Goal: Transaction & Acquisition: Purchase product/service

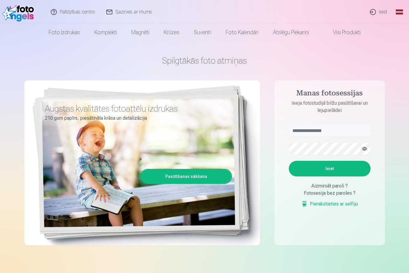
click at [378, 12] on link "Ieiet" at bounding box center [378, 12] width 29 height 24
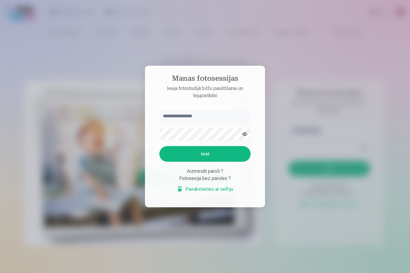
click at [202, 115] on input "text" at bounding box center [205, 116] width 91 height 12
type input "**********"
click at [160, 146] on button "Ieiet" at bounding box center [205, 154] width 91 height 16
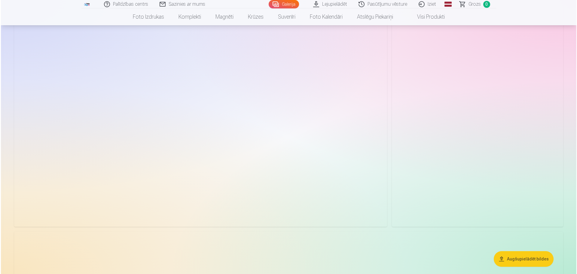
scroll to position [481, 0]
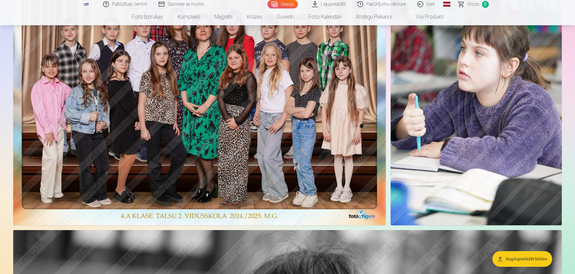
click at [306, 132] on img at bounding box center [199, 96] width 373 height 257
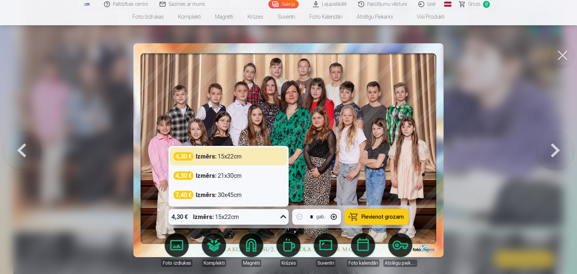
click at [284, 220] on icon at bounding box center [284, 217] width 10 height 10
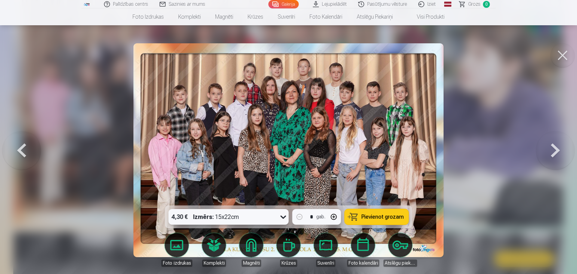
click at [284, 220] on icon at bounding box center [284, 217] width 10 height 10
click at [382, 218] on span "Pievienot grozam" at bounding box center [382, 216] width 42 height 5
click at [409, 59] on button at bounding box center [562, 55] width 24 height 24
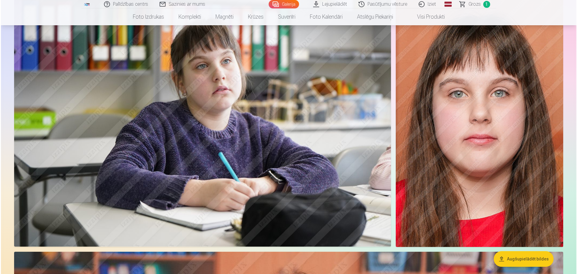
scroll to position [1111, 0]
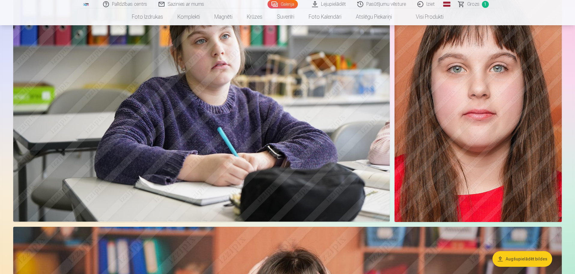
click at [271, 140] on img at bounding box center [201, 96] width 377 height 251
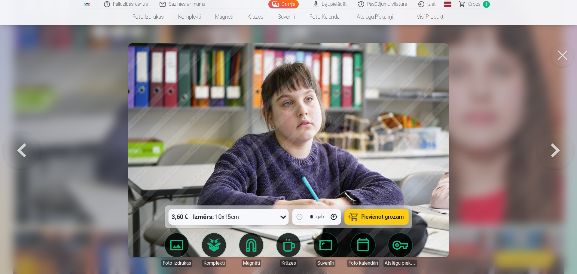
click at [283, 215] on icon at bounding box center [284, 217] width 10 height 10
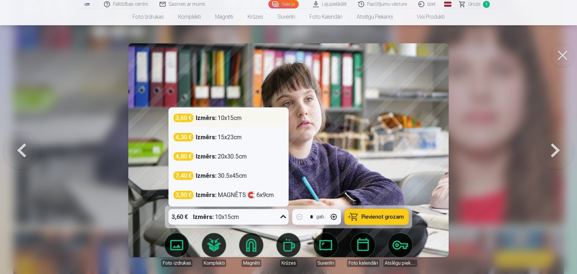
click at [245, 114] on div "3,60 € Izmērs : 10x15cm" at bounding box center [229, 118] width 110 height 8
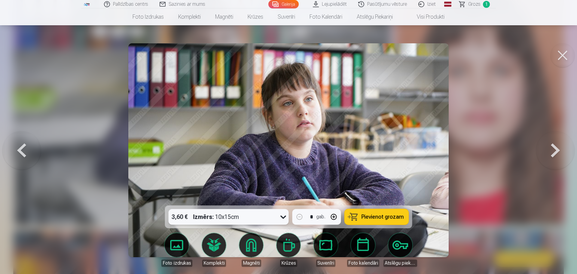
click at [393, 217] on span "Pievienot grozam" at bounding box center [382, 216] width 42 height 5
click at [409, 151] on button at bounding box center [555, 150] width 38 height 98
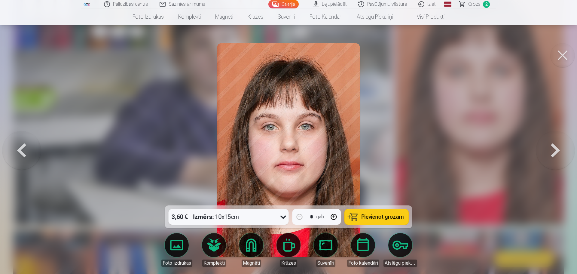
click at [409, 155] on button at bounding box center [555, 150] width 38 height 98
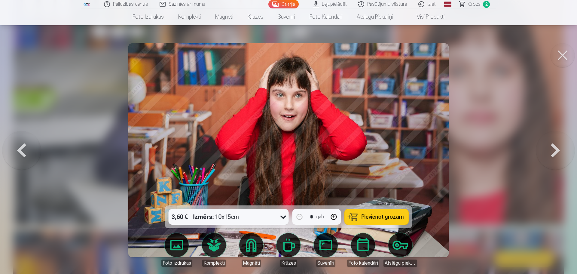
click at [377, 212] on button "Pievienot grozam" at bounding box center [377, 217] width 64 height 16
click at [409, 154] on button at bounding box center [555, 150] width 38 height 98
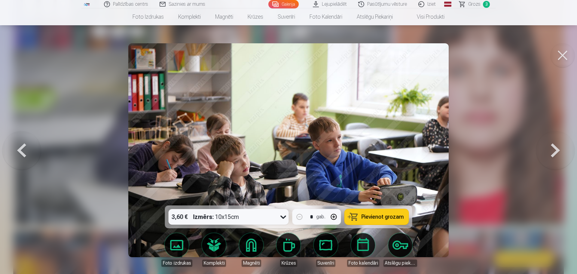
click at [409, 154] on button at bounding box center [555, 150] width 38 height 98
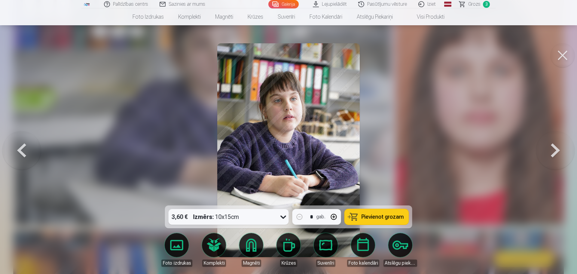
click at [409, 154] on button at bounding box center [555, 150] width 38 height 98
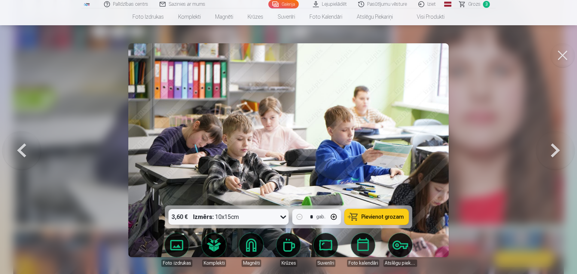
click at [409, 154] on button at bounding box center [555, 150] width 38 height 98
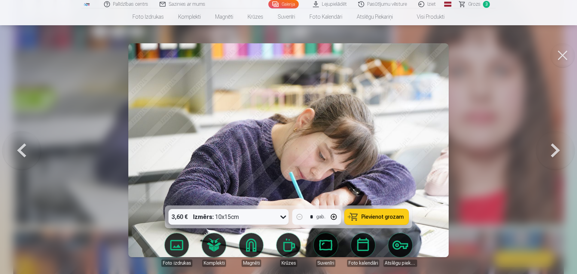
click at [409, 154] on button at bounding box center [555, 150] width 38 height 98
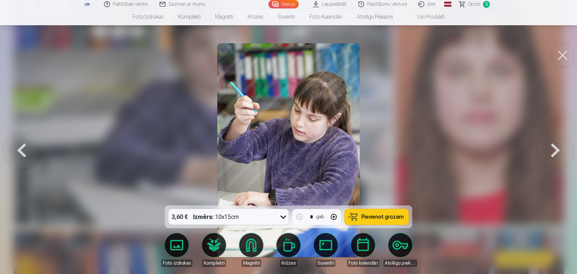
click at [409, 154] on button at bounding box center [555, 150] width 38 height 98
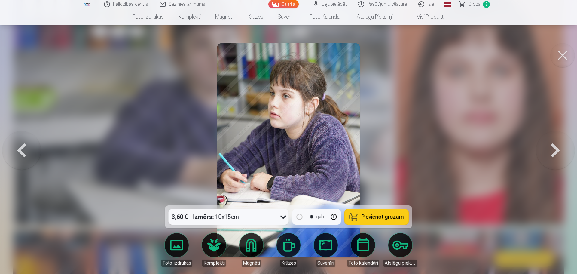
click at [409, 154] on button at bounding box center [555, 150] width 38 height 98
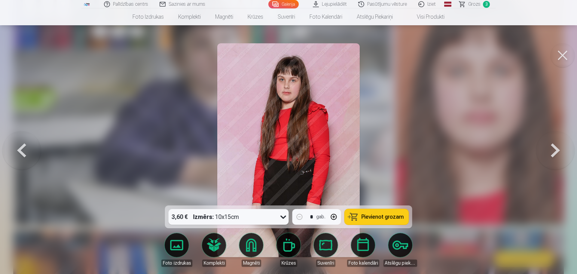
click at [409, 154] on button at bounding box center [555, 150] width 38 height 98
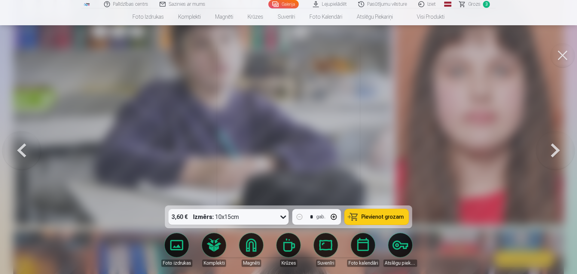
click at [409, 154] on button at bounding box center [555, 150] width 38 height 98
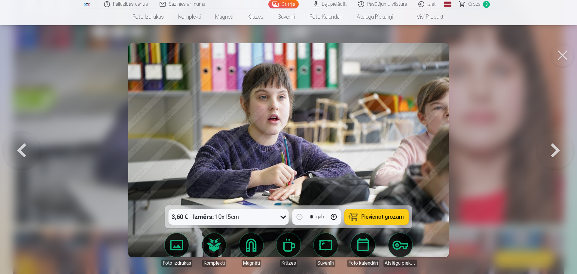
click at [409, 154] on button at bounding box center [555, 150] width 38 height 98
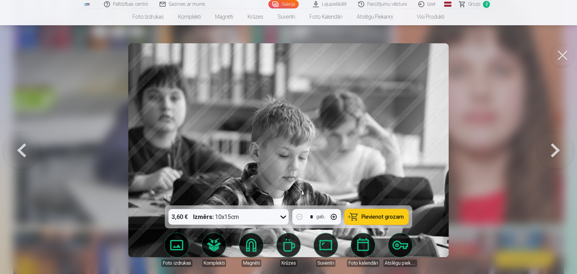
click at [409, 154] on button at bounding box center [555, 150] width 38 height 98
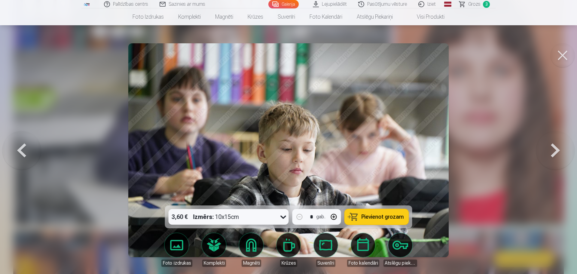
click at [409, 154] on button at bounding box center [555, 150] width 38 height 98
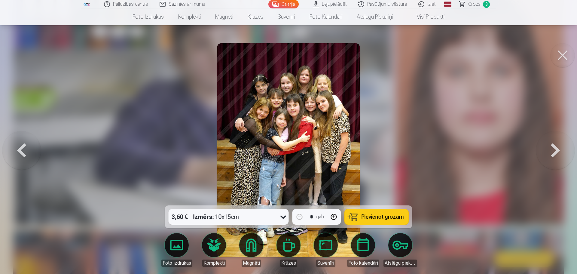
click at [367, 216] on span "Pievienot grozam" at bounding box center [382, 216] width 42 height 5
click at [409, 157] on button at bounding box center [555, 150] width 38 height 98
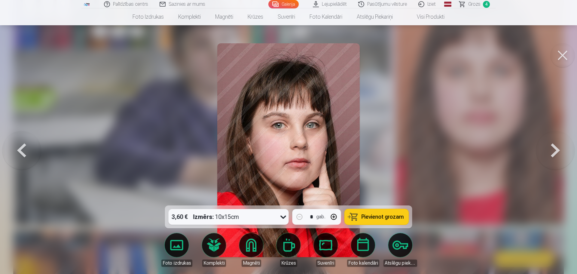
click at [386, 217] on span "Pievienot grozam" at bounding box center [382, 216] width 42 height 5
click at [409, 152] on button at bounding box center [555, 150] width 38 height 98
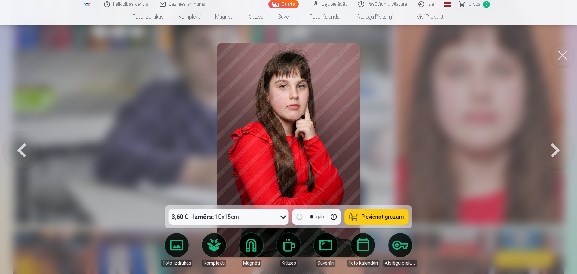
click at [282, 218] on icon at bounding box center [284, 217] width 10 height 10
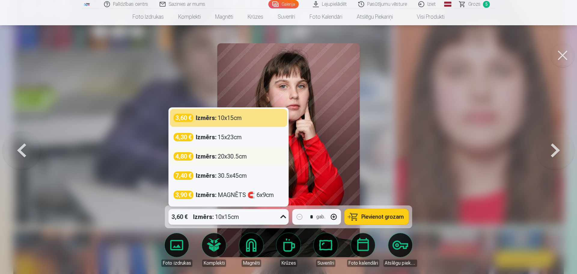
click at [242, 158] on div "Izmērs : 20x30.5cm" at bounding box center [221, 156] width 51 height 8
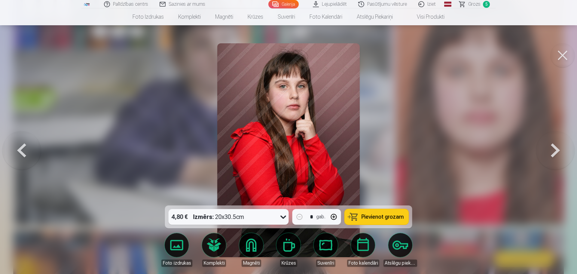
click at [370, 215] on span "Pievienot grozam" at bounding box center [382, 216] width 42 height 5
click at [409, 157] on button at bounding box center [555, 150] width 38 height 98
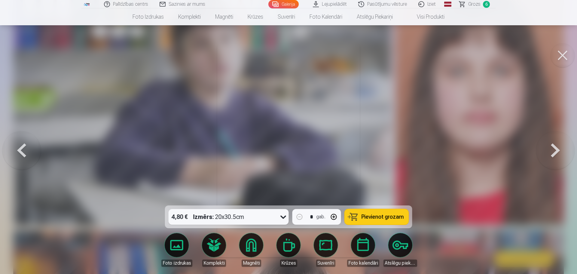
click at [409, 157] on button at bounding box center [555, 150] width 38 height 98
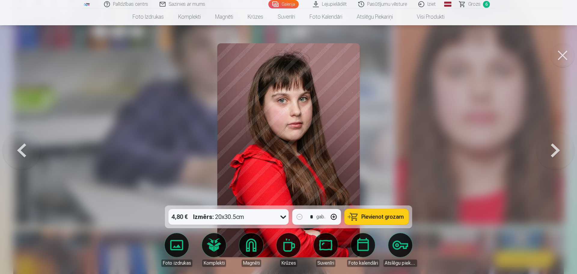
click at [409, 157] on button at bounding box center [555, 150] width 38 height 98
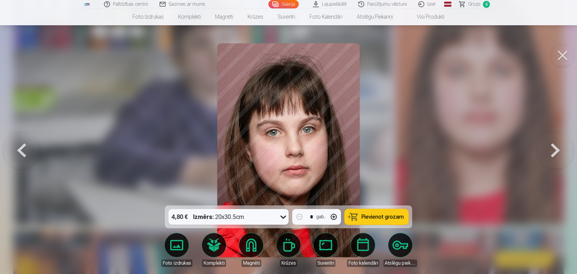
click at [409, 157] on button at bounding box center [555, 150] width 38 height 98
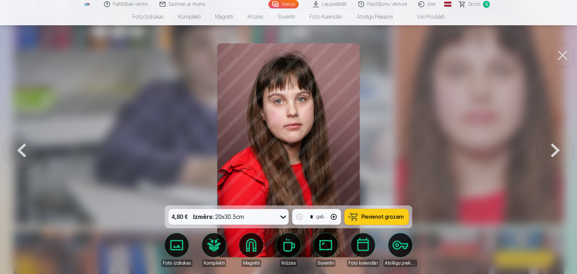
click at [409, 157] on button at bounding box center [555, 150] width 38 height 98
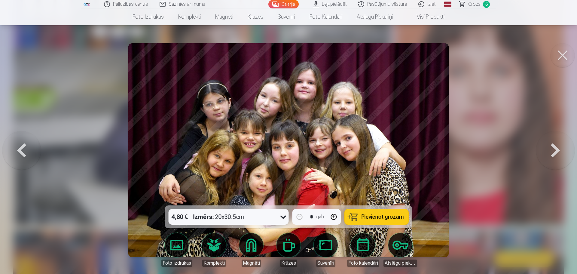
click at [409, 158] on button at bounding box center [555, 150] width 38 height 98
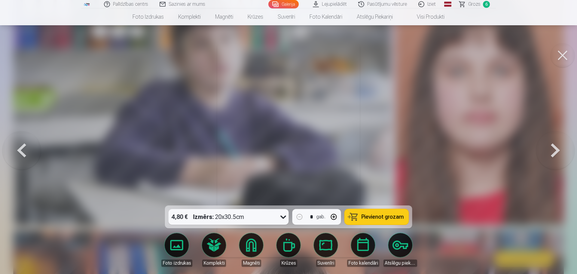
click at [409, 158] on button at bounding box center [555, 150] width 38 height 98
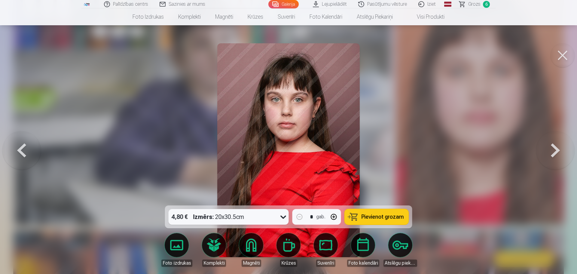
click at [409, 158] on button at bounding box center [555, 150] width 38 height 98
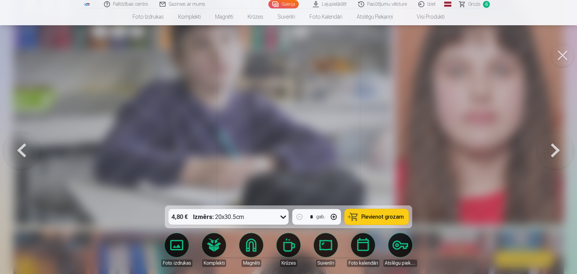
click at [409, 158] on button at bounding box center [555, 150] width 38 height 98
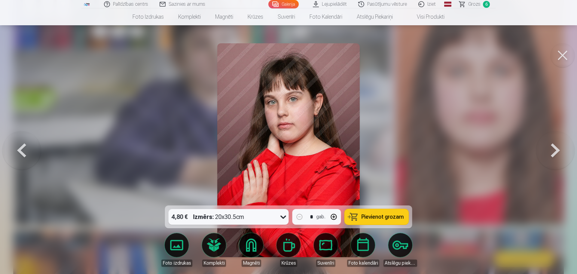
click at [409, 158] on button at bounding box center [555, 150] width 38 height 98
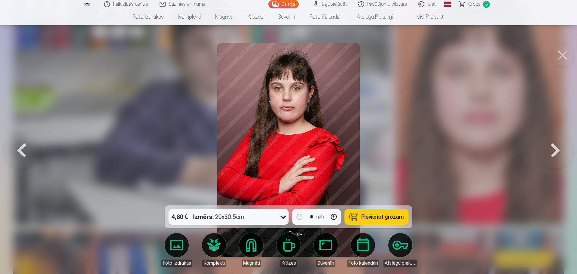
click at [409, 158] on button at bounding box center [555, 150] width 38 height 98
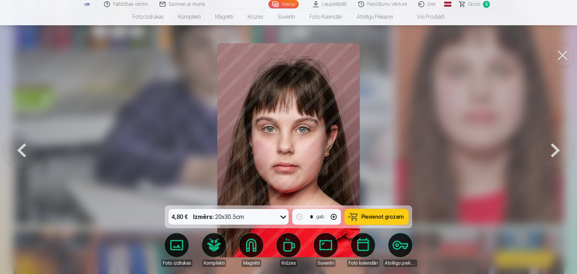
click at [409, 158] on button at bounding box center [555, 150] width 38 height 98
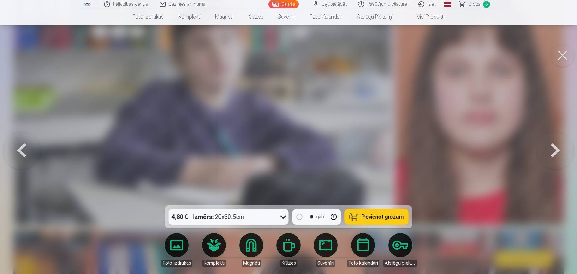
click at [409, 158] on button at bounding box center [555, 150] width 38 height 98
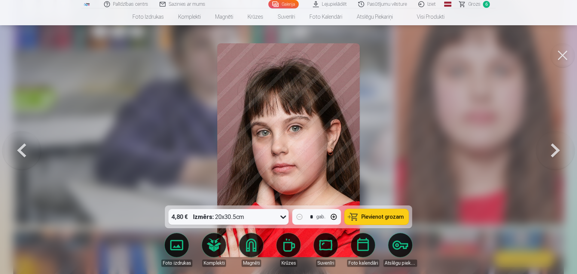
click at [409, 158] on button at bounding box center [555, 150] width 38 height 98
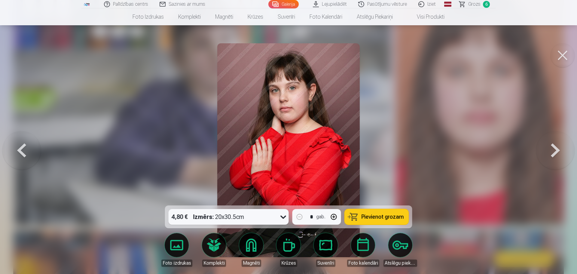
click at [409, 158] on button at bounding box center [555, 150] width 38 height 98
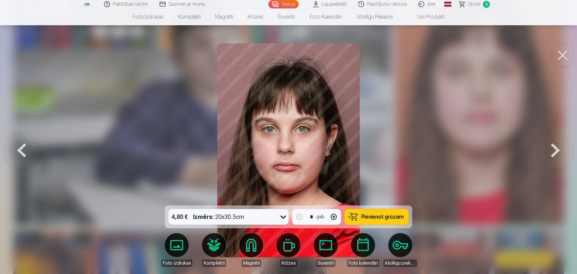
click at [409, 158] on button at bounding box center [555, 150] width 38 height 98
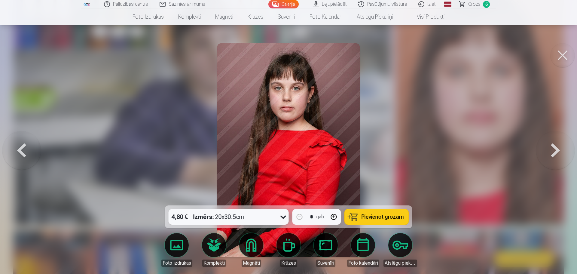
click at [409, 158] on button at bounding box center [555, 150] width 38 height 98
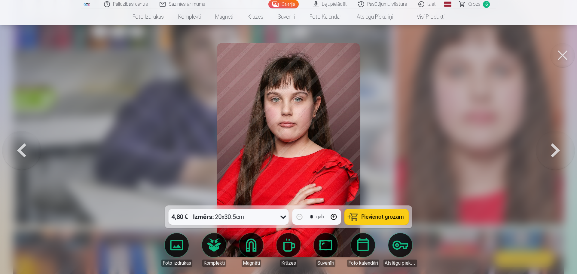
click at [409, 158] on button at bounding box center [555, 150] width 38 height 98
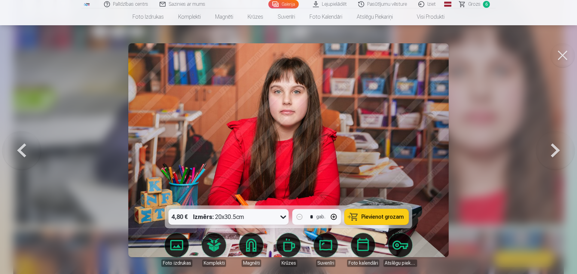
click at [372, 218] on span "Pievienot grozam" at bounding box center [382, 216] width 42 height 5
click at [409, 157] on button at bounding box center [555, 150] width 38 height 98
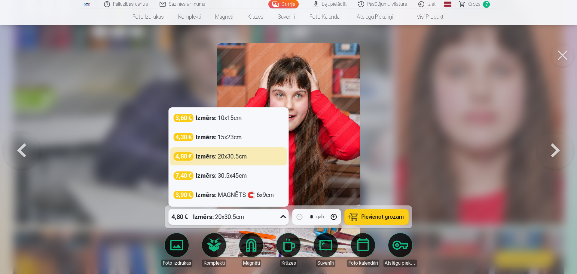
click at [282, 214] on icon at bounding box center [284, 217] width 10 height 10
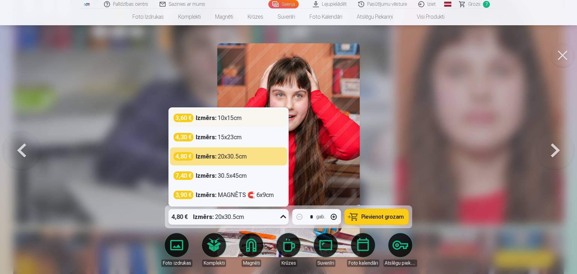
click at [241, 120] on div "Izmērs : 10x15cm" at bounding box center [219, 118] width 46 height 8
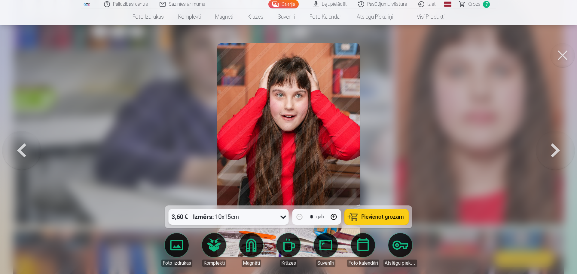
click at [389, 219] on span "Pievienot grozam" at bounding box center [382, 216] width 42 height 5
click at [409, 152] on button at bounding box center [555, 150] width 38 height 98
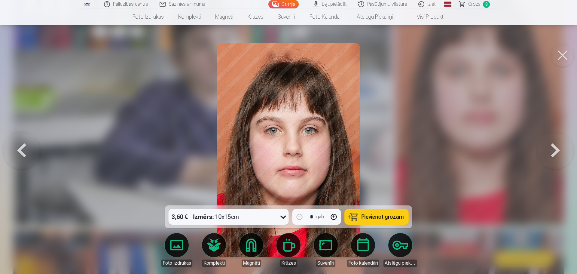
click at [409, 151] on button at bounding box center [555, 150] width 38 height 98
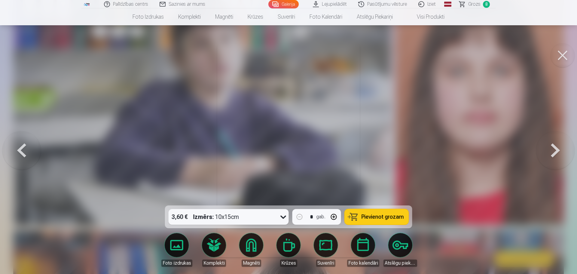
click at [409, 151] on button at bounding box center [555, 150] width 38 height 98
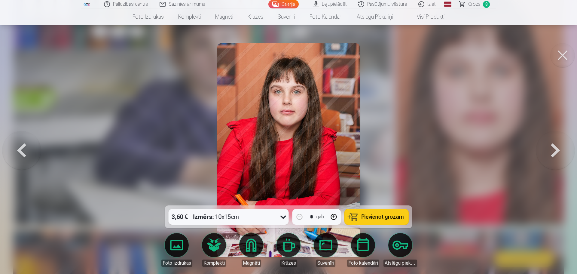
click at [409, 151] on button at bounding box center [555, 150] width 38 height 98
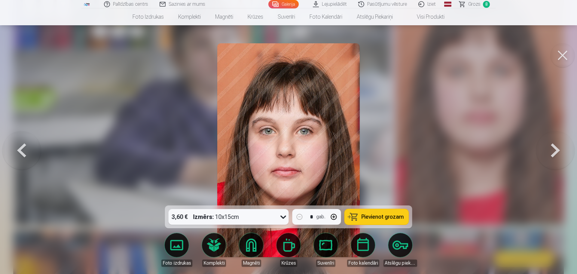
click at [409, 151] on button at bounding box center [555, 150] width 38 height 98
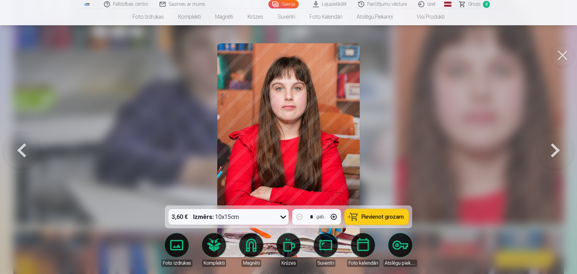
click at [409, 151] on button at bounding box center [555, 150] width 38 height 98
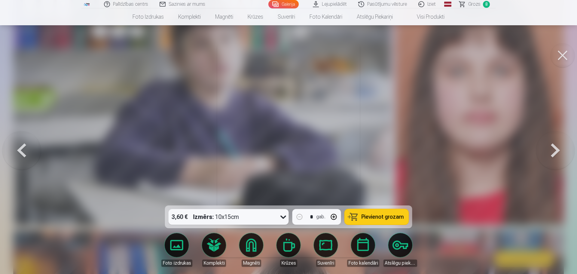
click at [409, 151] on button at bounding box center [555, 150] width 38 height 98
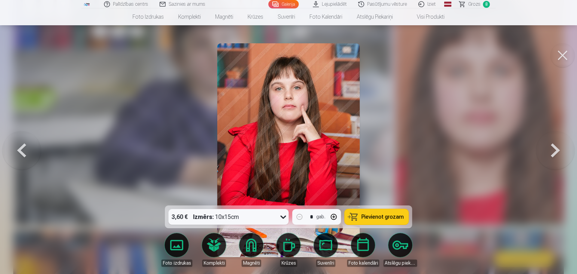
click at [409, 151] on button at bounding box center [555, 150] width 38 height 98
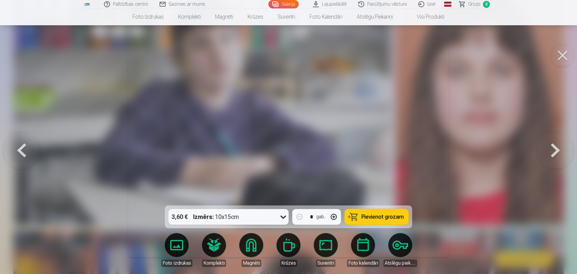
click at [409, 151] on button at bounding box center [555, 150] width 38 height 98
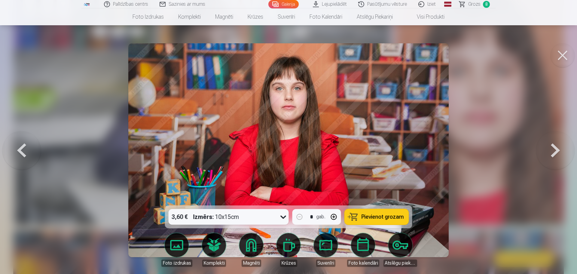
click at [409, 151] on button at bounding box center [555, 150] width 38 height 98
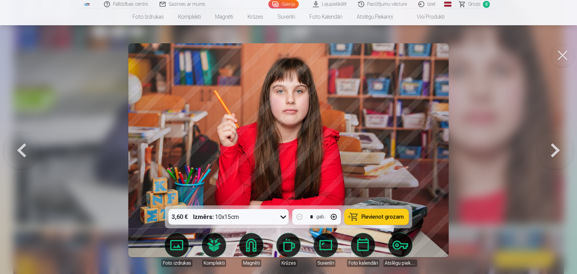
click at [409, 151] on button at bounding box center [555, 150] width 38 height 98
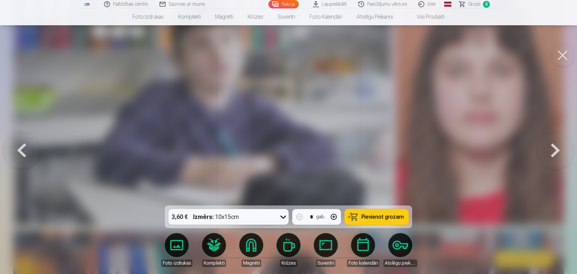
click at [409, 151] on button at bounding box center [555, 150] width 38 height 98
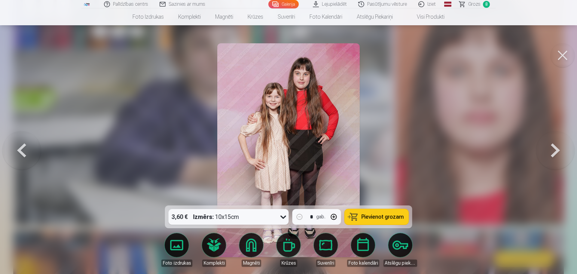
drag, startPoint x: 384, startPoint y: 214, endPoint x: 391, endPoint y: 209, distance: 8.5
click at [384, 214] on span "Pievienot grozam" at bounding box center [382, 216] width 42 height 5
click at [409, 154] on button at bounding box center [555, 150] width 38 height 98
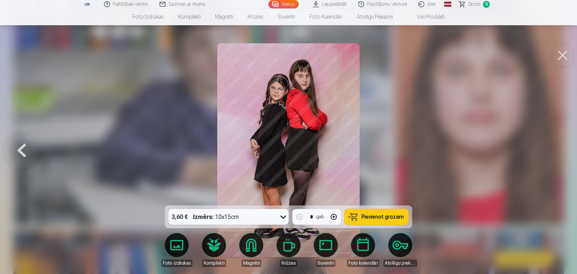
drag, startPoint x: 391, startPoint y: 216, endPoint x: 393, endPoint y: 213, distance: 3.7
click at [391, 215] on span "Pievienot grozam" at bounding box center [382, 216] width 42 height 5
drag, startPoint x: 565, startPoint y: 59, endPoint x: 563, endPoint y: 63, distance: 5.0
click at [409, 59] on button at bounding box center [562, 55] width 24 height 24
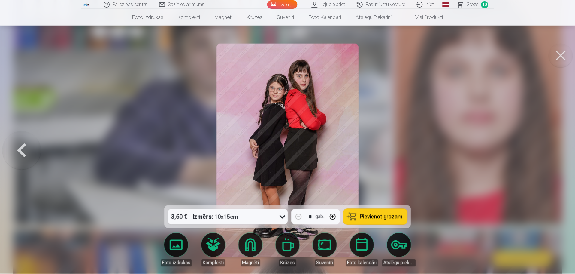
scroll to position [1108, 0]
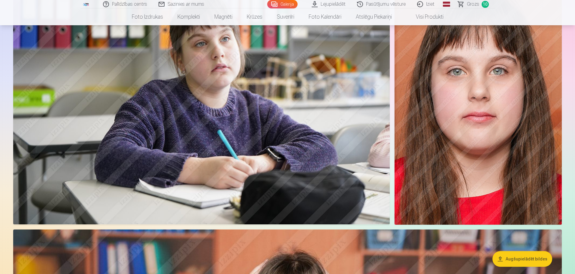
click at [409, 3] on span "Grozs" at bounding box center [473, 4] width 12 height 7
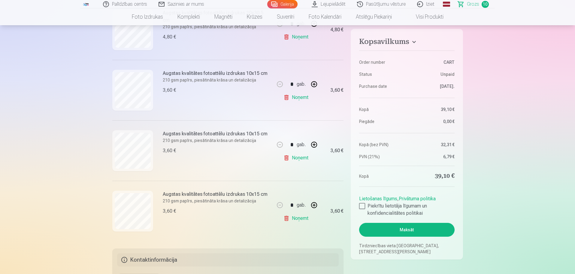
scroll to position [451, 0]
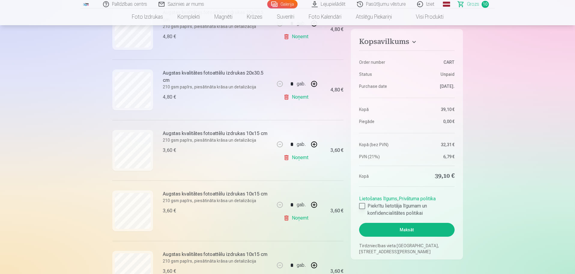
click at [363, 205] on div at bounding box center [362, 206] width 6 height 6
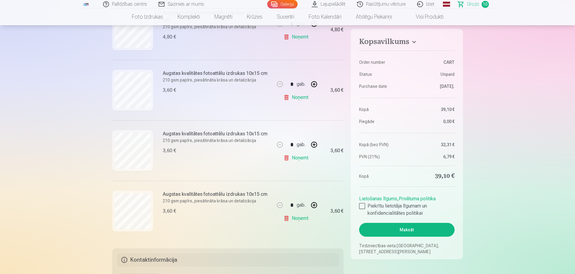
scroll to position [541, 0]
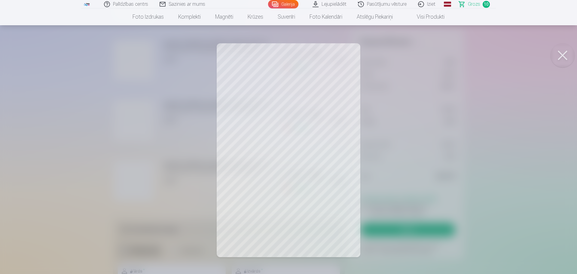
click at [409, 58] on button at bounding box center [562, 55] width 24 height 24
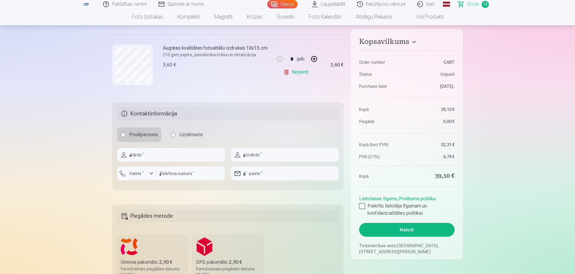
scroll to position [661, 0]
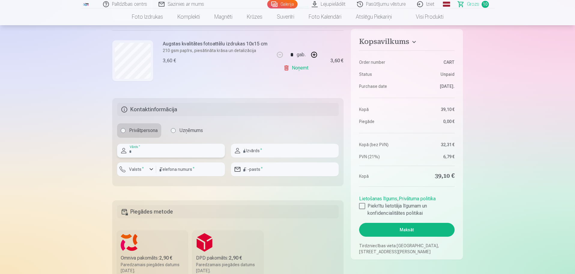
click at [174, 151] on input "text" at bounding box center [171, 151] width 108 height 14
type input "******"
type input "*****"
click at [180, 168] on input "number" at bounding box center [190, 169] width 69 height 14
type input "********"
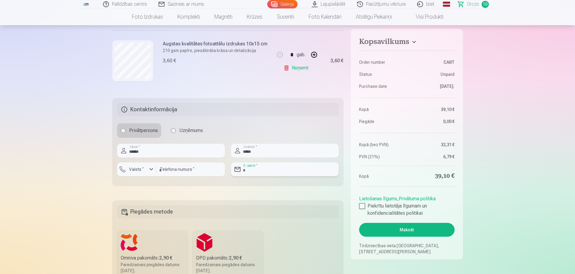
click at [264, 167] on input "email" at bounding box center [285, 169] width 108 height 14
type input "**********"
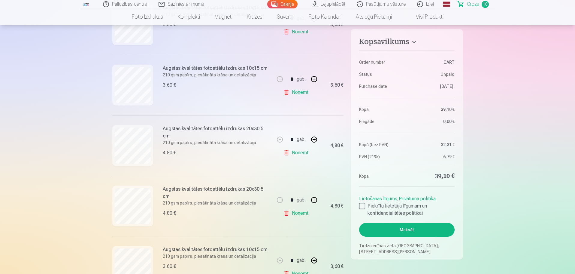
scroll to position [330, 0]
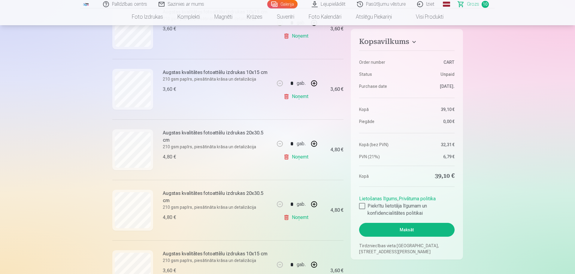
click at [394, 226] on button "Maksāt" at bounding box center [406, 230] width 95 height 14
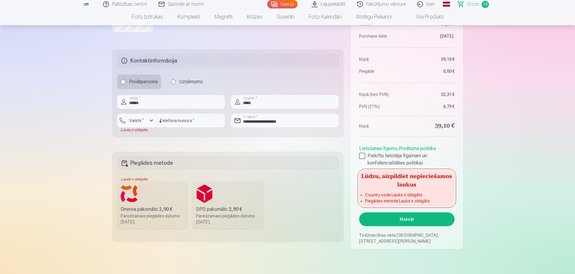
scroll to position [721, 0]
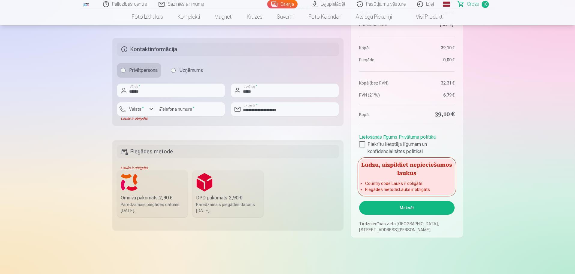
click at [145, 196] on div "Omniva pakomāts : 2,90 €" at bounding box center [153, 197] width 64 height 7
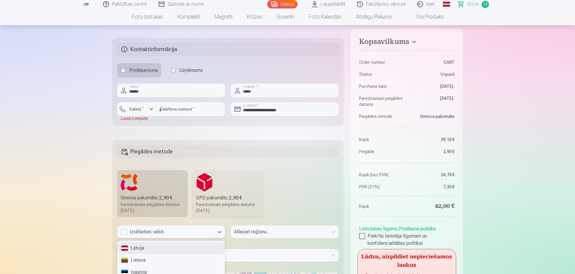
scroll to position [729, 0]
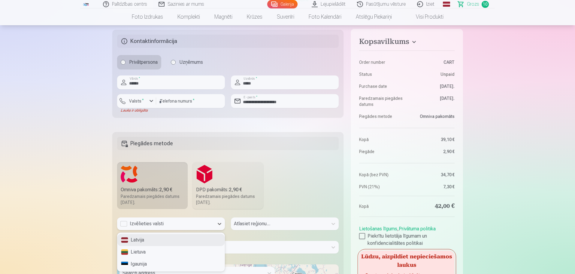
click at [160, 231] on div "3 results available. Use Up and Down to choose options, press Enter to select t…" at bounding box center [171, 225] width 108 height 17
drag, startPoint x: 151, startPoint y: 239, endPoint x: 164, endPoint y: 236, distance: 13.4
click at [151, 239] on div "Latvija" at bounding box center [170, 240] width 107 height 12
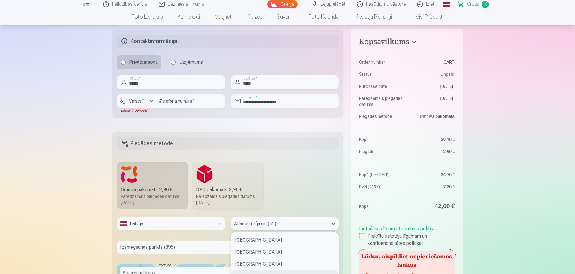
scroll to position [781, 0]
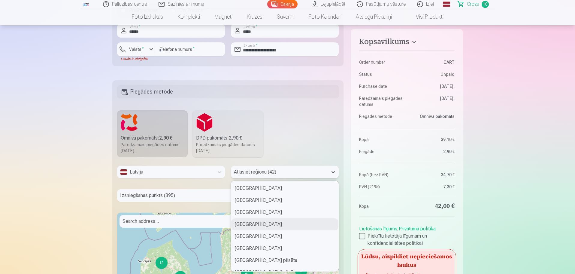
click at [251, 178] on div "42 results available. Use Up and Down to choose options, press Enter to select …" at bounding box center [285, 172] width 108 height 13
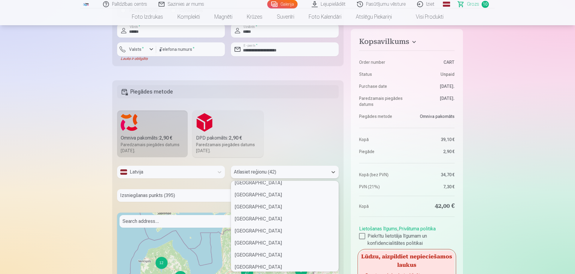
scroll to position [150, 0]
click at [259, 219] on div "Talsu novads" at bounding box center [284, 218] width 107 height 12
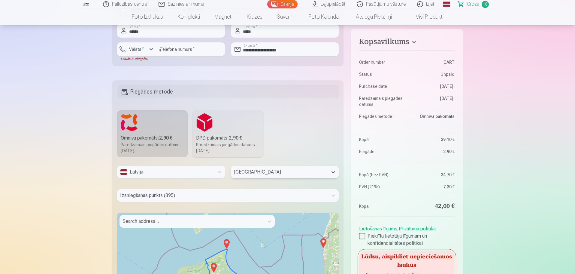
click at [246, 196] on div "Izsniegšanas punkts (395)" at bounding box center [228, 195] width 222 height 13
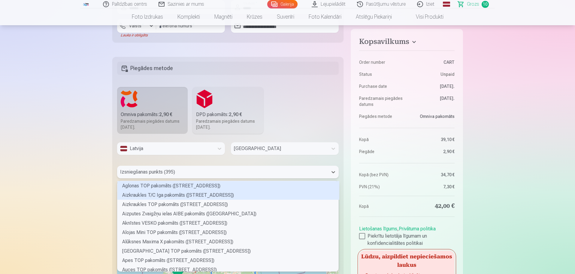
scroll to position [89, 220]
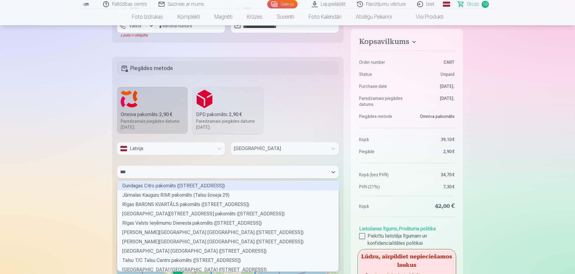
type input "****"
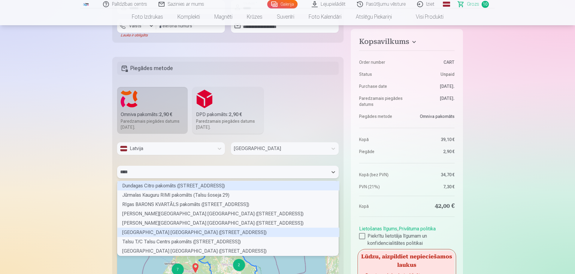
click at [196, 229] on div "Talsu Rīgas ielas Maxima XX pakomāts (Rīgas iela 8)" at bounding box center [228, 231] width 222 height 9
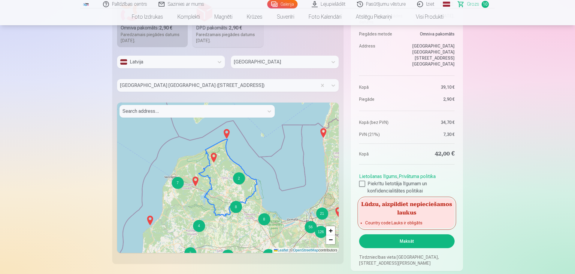
scroll to position [894, 0]
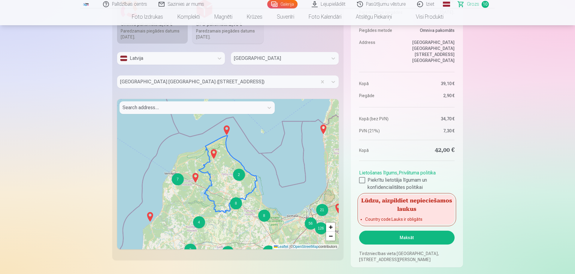
click at [409, 239] on button "Maksāt" at bounding box center [406, 237] width 95 height 14
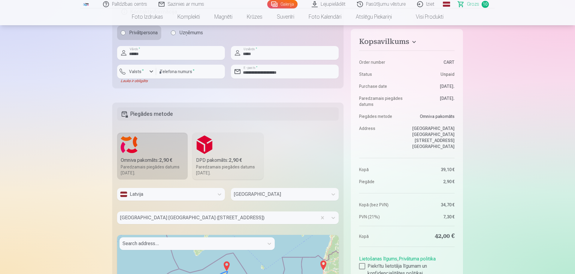
scroll to position [744, 0]
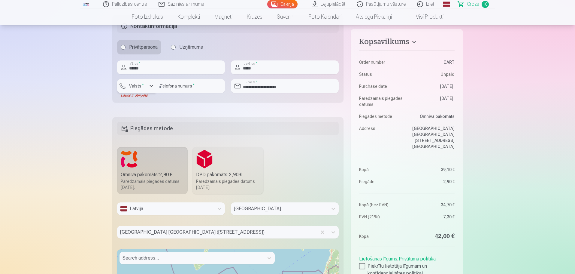
click at [152, 86] on div "button" at bounding box center [151, 85] width 7 height 7
click at [148, 99] on li "+371 Latvia" at bounding box center [158, 100] width 75 height 12
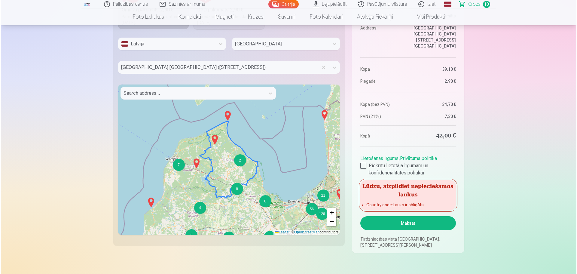
scroll to position [924, 0]
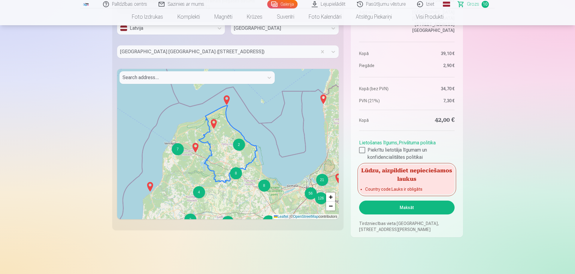
click at [401, 205] on button "Maksāt" at bounding box center [406, 207] width 95 height 14
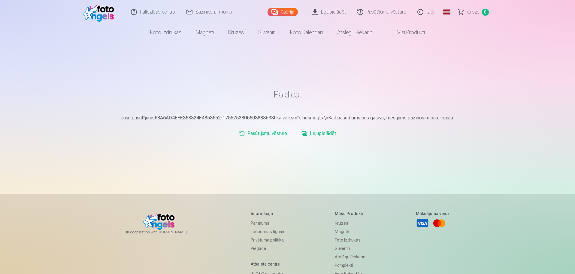
click at [164, 14] on link "Palīdzības centrs" at bounding box center [154, 12] width 56 height 24
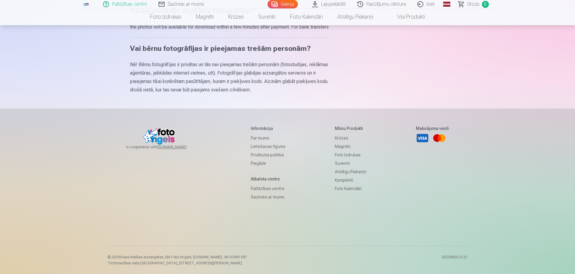
scroll to position [375, 0]
click at [266, 198] on link "Sazinies ar mums" at bounding box center [268, 197] width 35 height 8
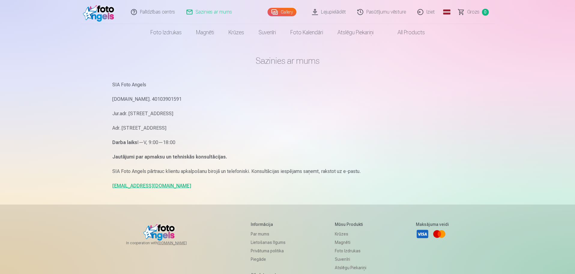
click at [431, 12] on link "Iziet" at bounding box center [426, 12] width 29 height 24
